Goal: Transaction & Acquisition: Purchase product/service

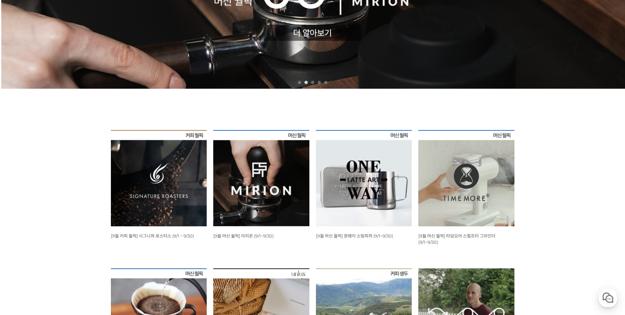
scroll to position [160, 0]
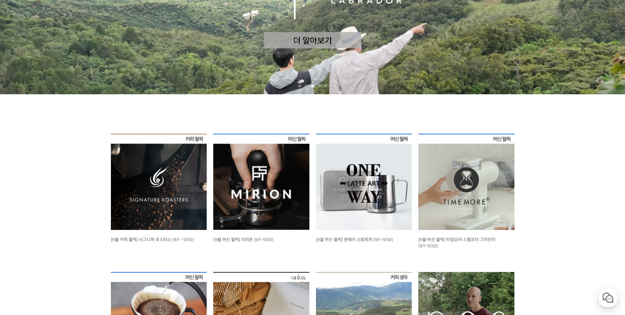
click at [179, 239] on span "[9월 커피 월픽] 시그니쳐 로스터스 (9/1 ~ 9/30)" at bounding box center [152, 239] width 83 height 5
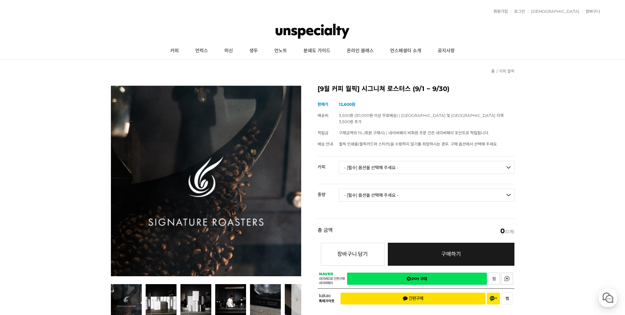
click at [380, 163] on select "- [필수] 옵션을 선택해 주세요 - ------------------- 언스페셜티 분쇄도 가이드 종이(주문 1건당 최대 1개 제공) 월픽 인…" at bounding box center [427, 167] width 176 height 13
click at [373, 161] on select "- [필수] 옵션을 선택해 주세요 - ------------------- 언스페셜티 분쇄도 가이드 종이(주문 1건당 최대 1개 제공) 월픽 인…" at bounding box center [427, 167] width 176 height 13
click at [388, 188] on select "- [필수] 옵션을 선택해 주세요 - -------------------" at bounding box center [427, 194] width 176 height 13
click at [392, 188] on select "- [필수] 옵션을 선택해 주세요 - -------------------" at bounding box center [427, 194] width 176 height 13
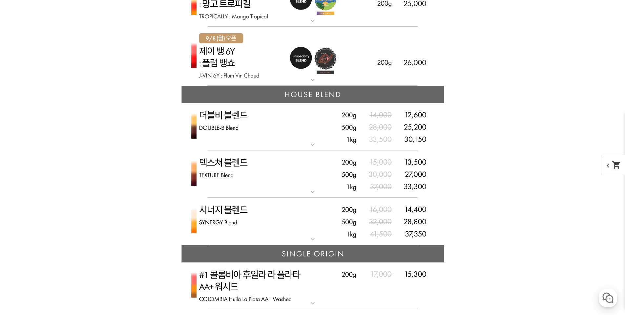
scroll to position [1673, 0]
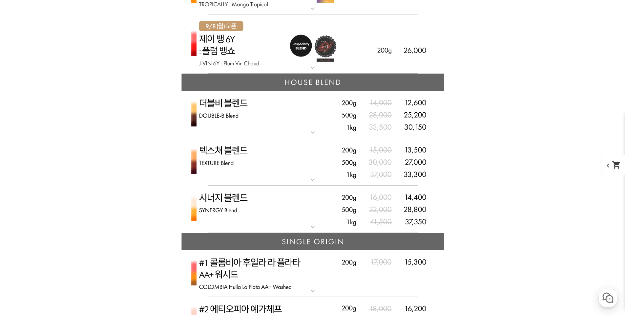
drag, startPoint x: 220, startPoint y: 211, endPoint x: 138, endPoint y: 206, distance: 82.5
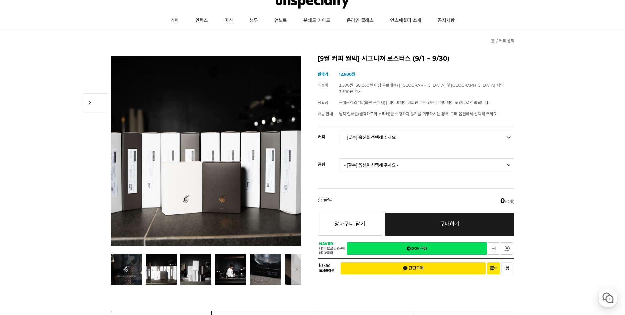
scroll to position [0, 0]
